Goal: Information Seeking & Learning: Learn about a topic

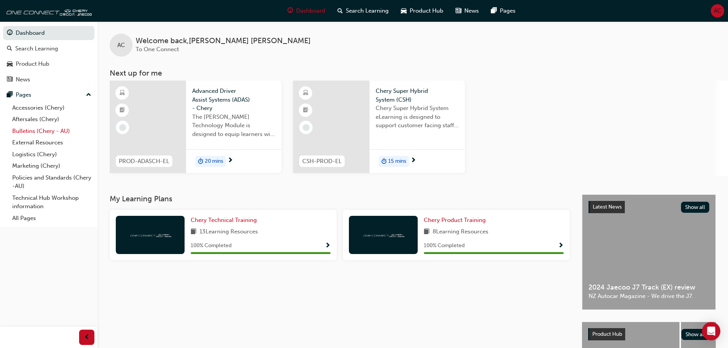
click at [60, 130] on link "Bulletins (Chery - AU)" at bounding box center [51, 131] width 85 height 12
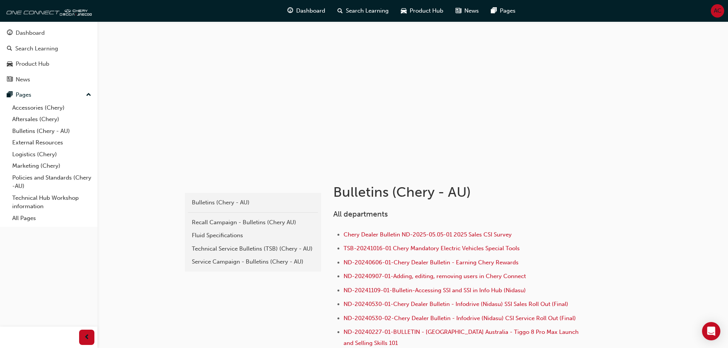
scroll to position [38, 0]
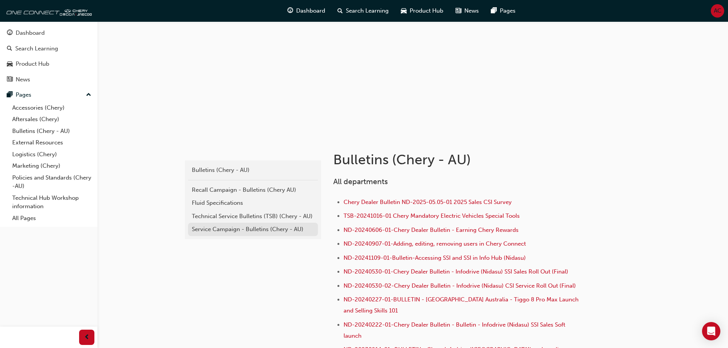
click at [233, 226] on div "Service Campaign - Bulletins (Chery - AU)" at bounding box center [253, 229] width 122 height 9
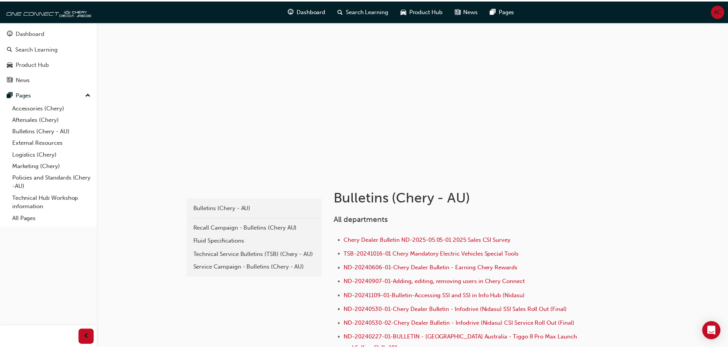
scroll to position [38, 0]
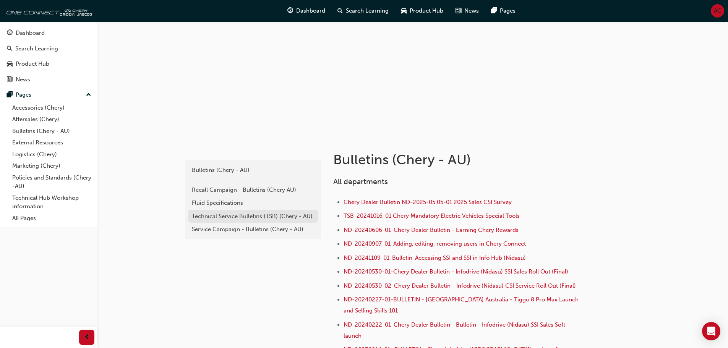
click at [231, 217] on div "Technical Service Bulletins (TSB) (Chery - AU)" at bounding box center [253, 216] width 122 height 9
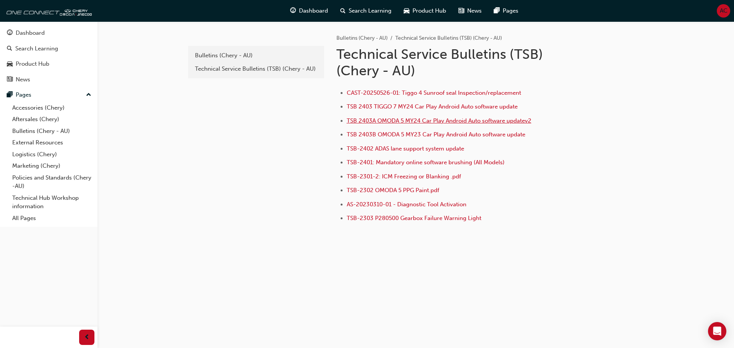
click at [420, 119] on span "TSB 2403A OMODA 5 MY24 Car Play Android Auto software updatev2" at bounding box center [439, 120] width 185 height 7
click at [465, 119] on span "TSB 2403A OMODA 5 MY24 Car Play Android Auto software updatev2" at bounding box center [439, 120] width 185 height 7
click at [53, 198] on link "Technical Hub Workshop information" at bounding box center [51, 202] width 85 height 20
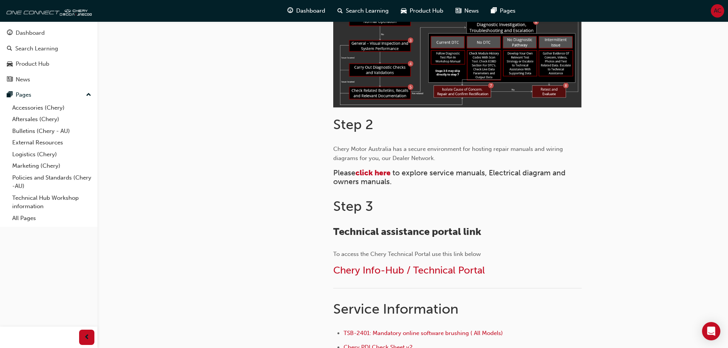
scroll to position [268, 0]
click at [382, 172] on span "click here" at bounding box center [373, 172] width 35 height 9
